Goal: Transaction & Acquisition: Purchase product/service

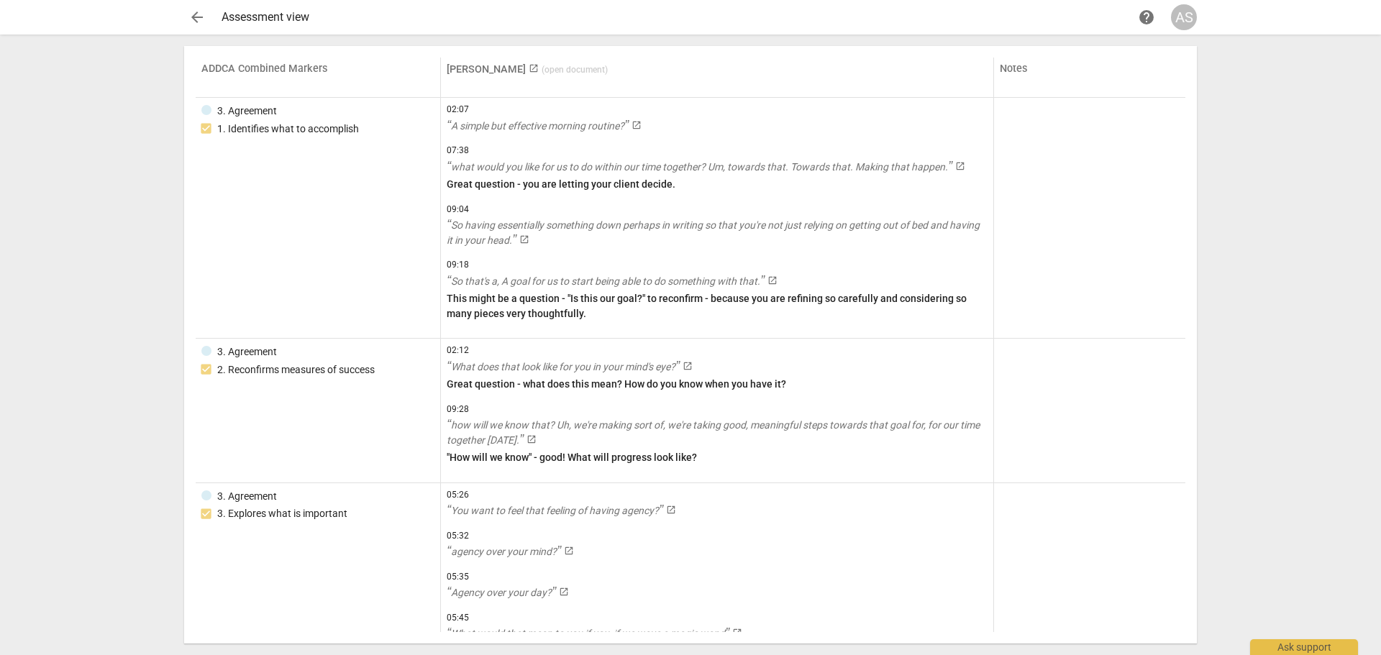
click at [196, 20] on span "arrow_back" at bounding box center [196, 17] width 17 height 17
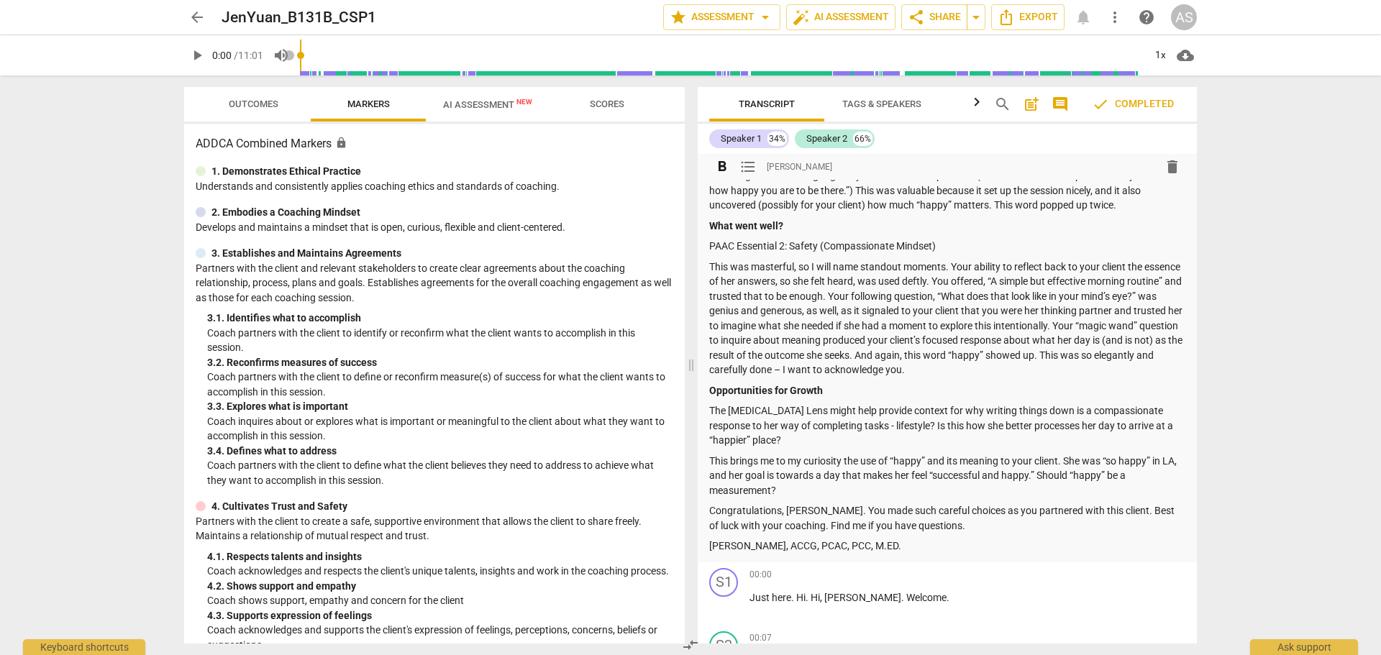
scroll to position [216, 0]
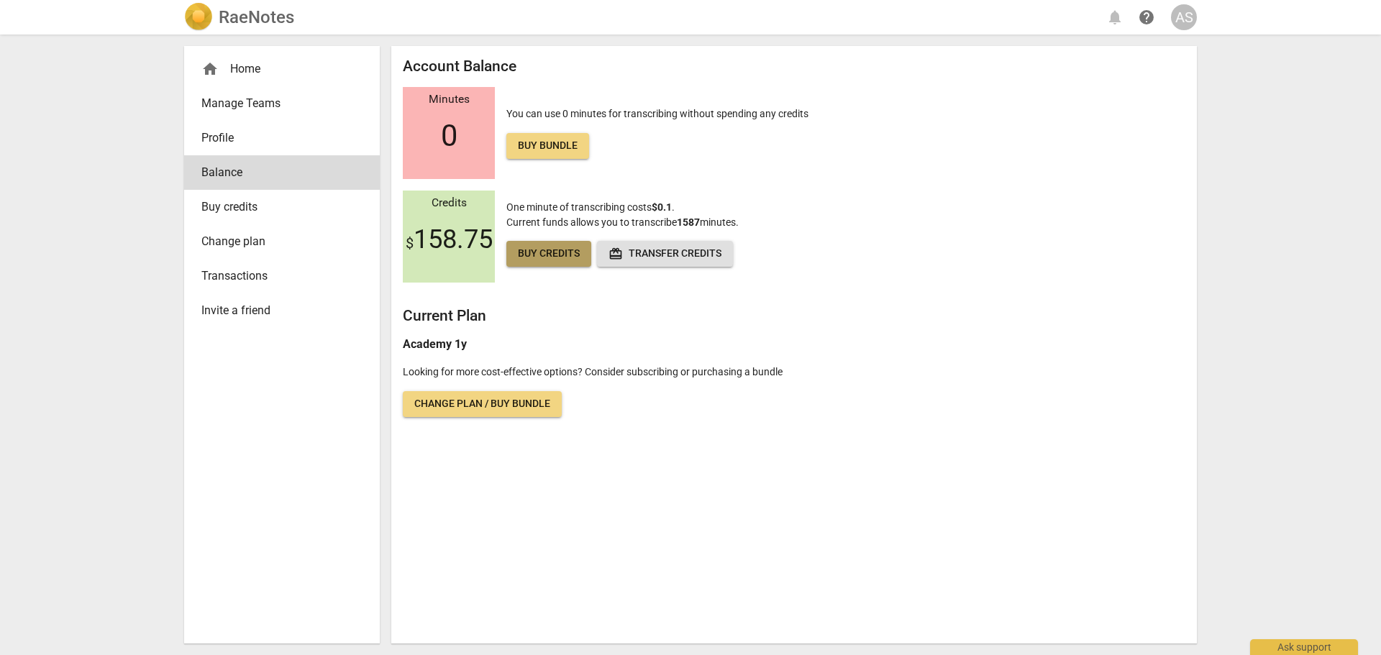
click at [562, 257] on span "Buy credits" at bounding box center [549, 254] width 62 height 14
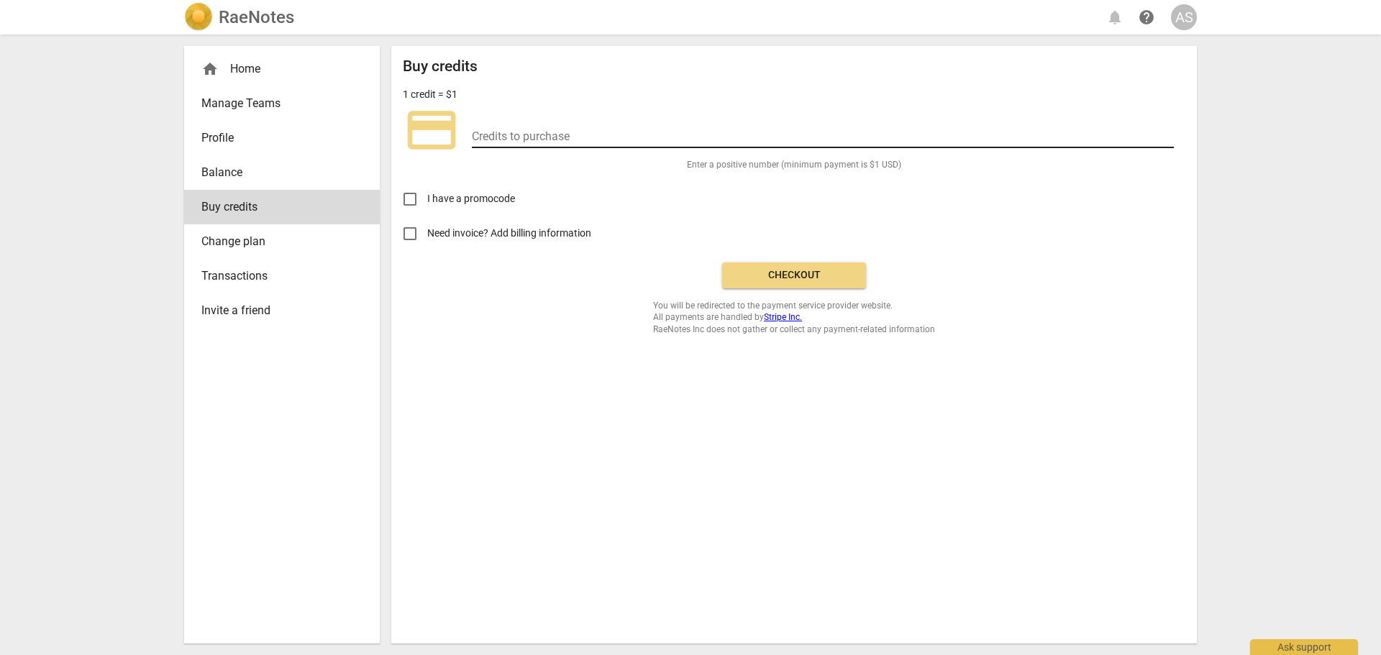
click at [554, 129] on input "number" at bounding box center [823, 137] width 702 height 21
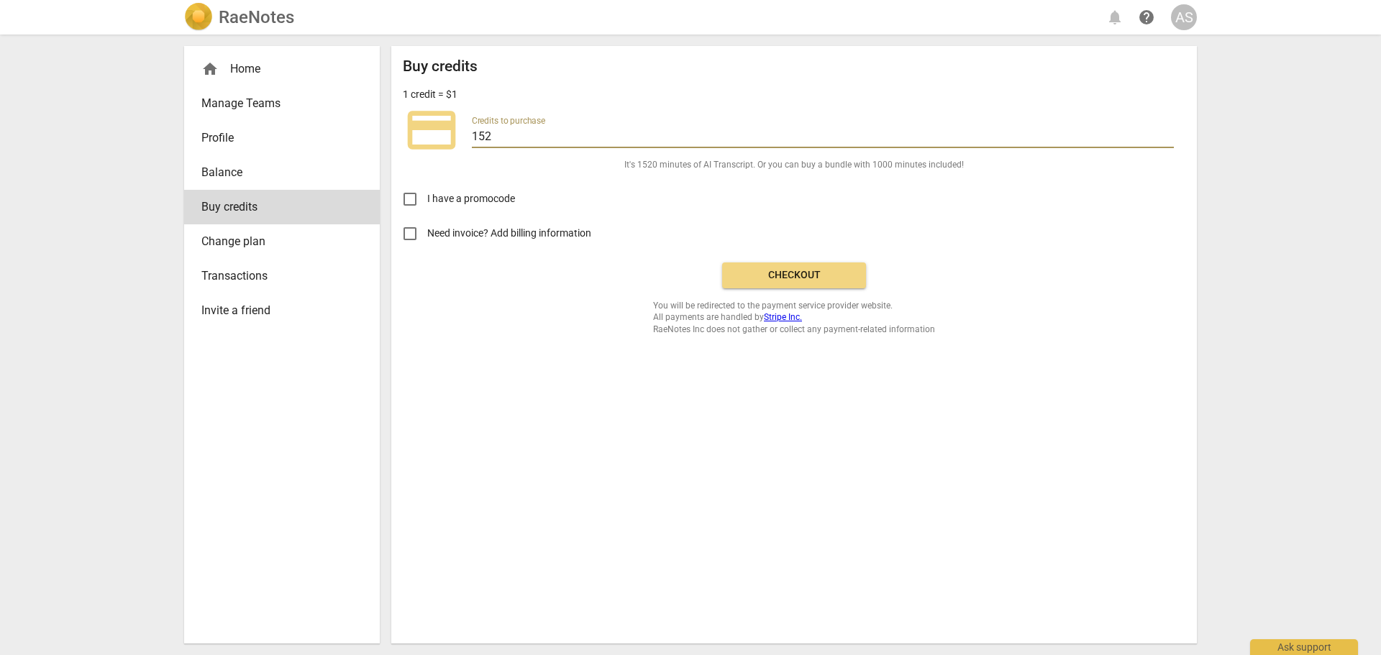
type input "152"
click at [764, 268] on span "Checkout" at bounding box center [794, 275] width 121 height 14
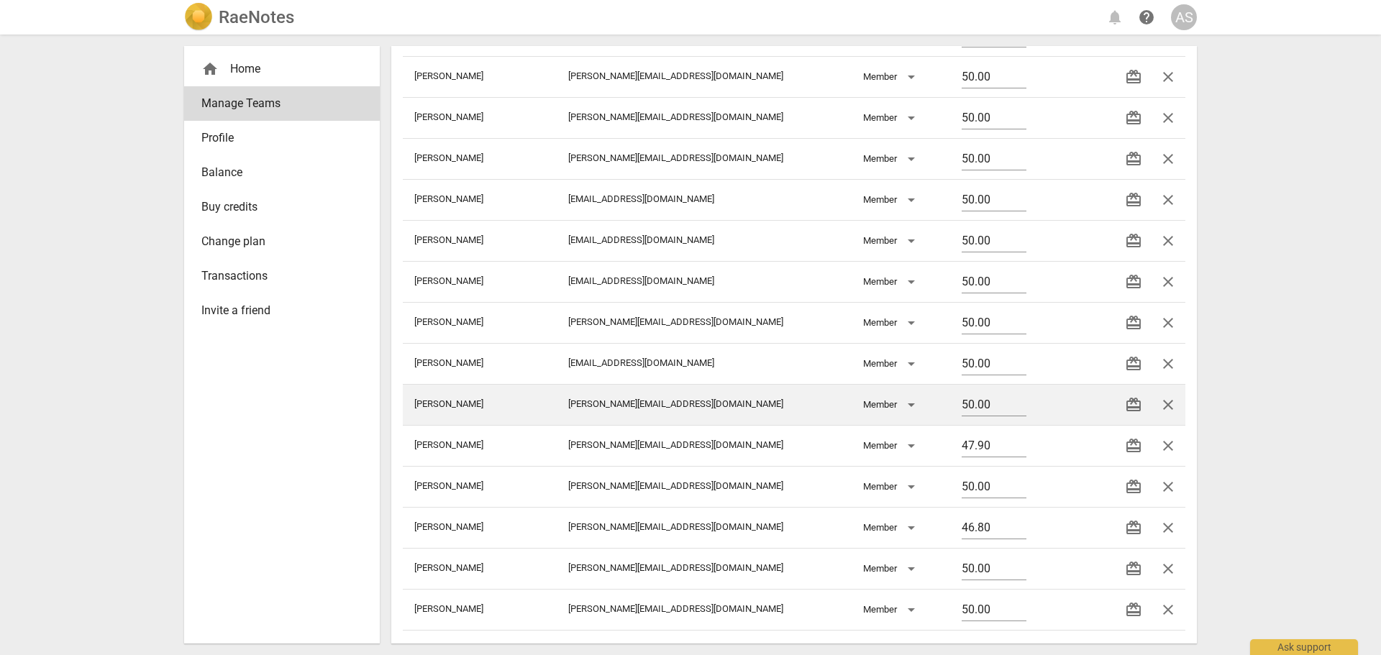
scroll to position [403, 0]
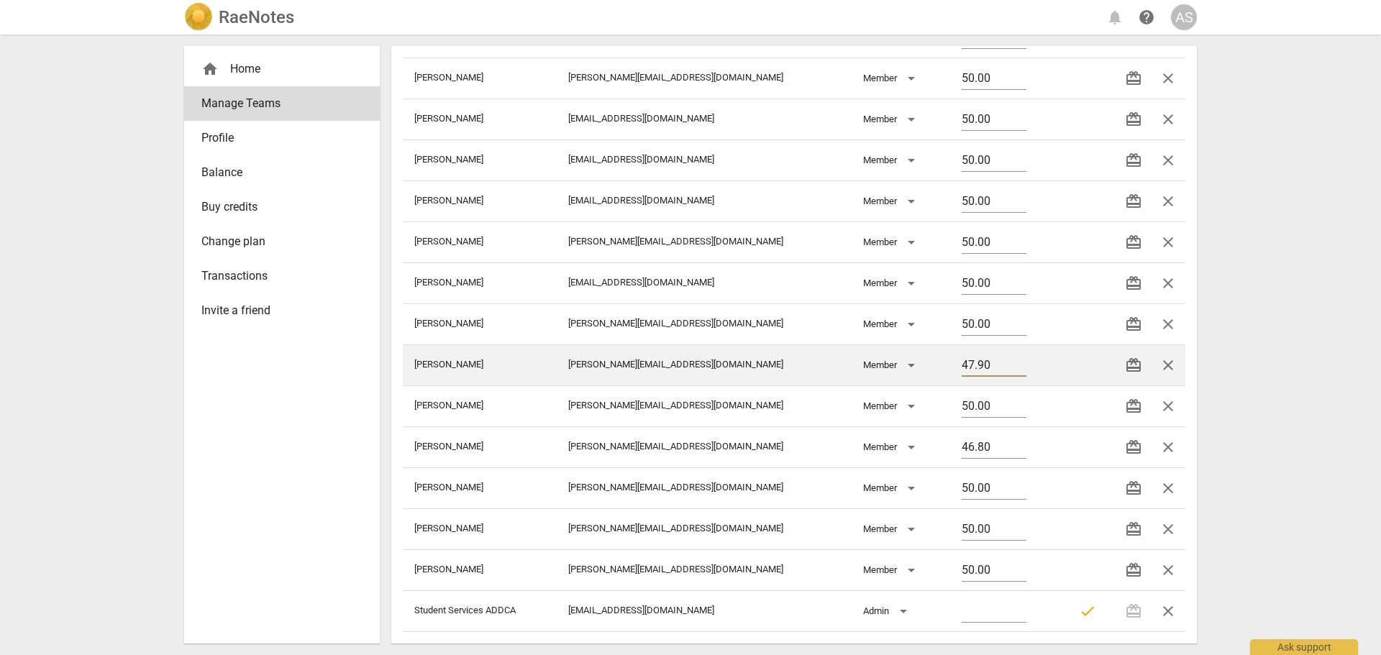
drag, startPoint x: 961, startPoint y: 366, endPoint x: 866, endPoint y: 358, distance: 95.3
click at [866, 358] on tr "Weggelaar Brett brett@addca.com Member 47.90 redeem close" at bounding box center [794, 365] width 783 height 41
type input "50"
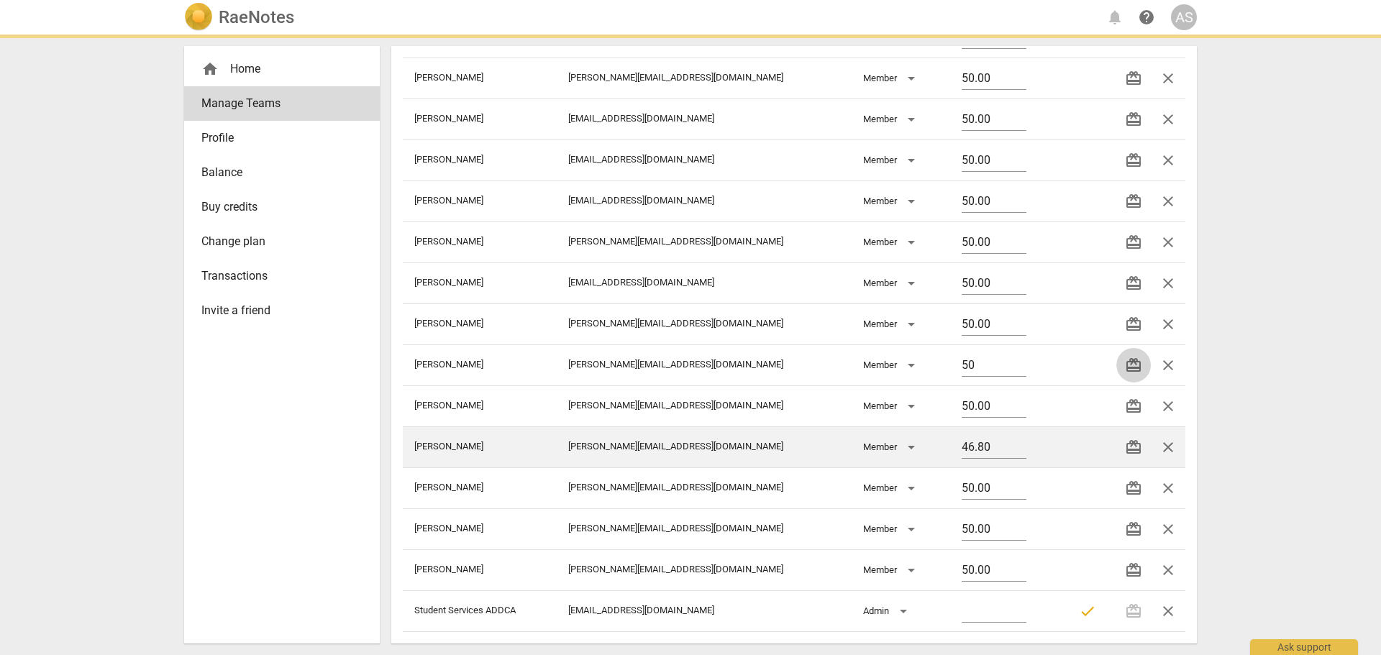
click at [773, 462] on tr "McLean Diane diane@addca.com Member 46.80 redeem close" at bounding box center [794, 447] width 783 height 41
type input "50"
type input "50.00"
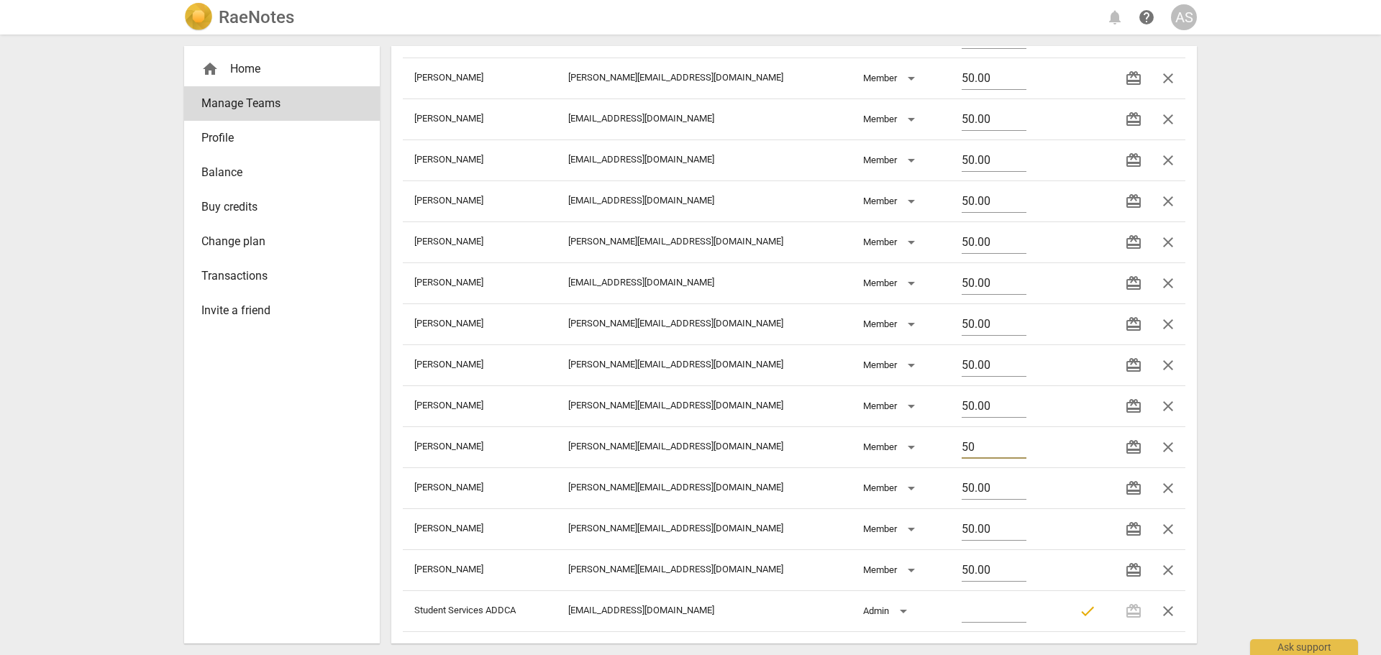
click at [1255, 334] on div "RaeNotes notifications help AS home Home Manage Teams Profile Balance Buy credi…" at bounding box center [690, 327] width 1381 height 655
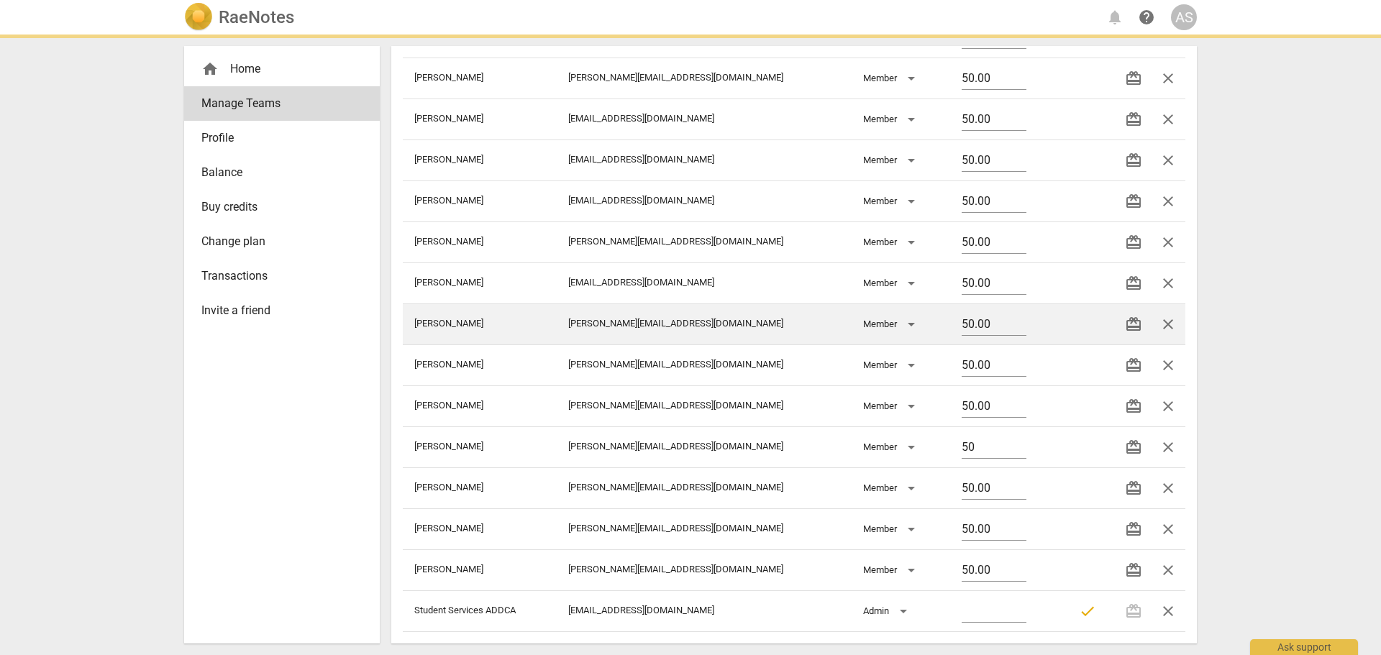
type input "50.00"
